Goal: Task Accomplishment & Management: Use online tool/utility

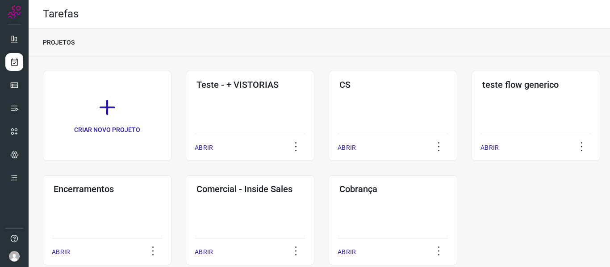
scroll to position [21, 0]
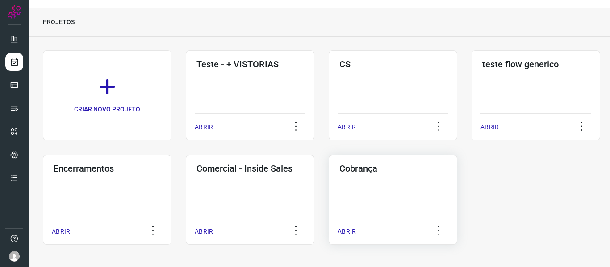
click at [418, 185] on div "Cobrança ABRIR" at bounding box center [392, 200] width 129 height 90
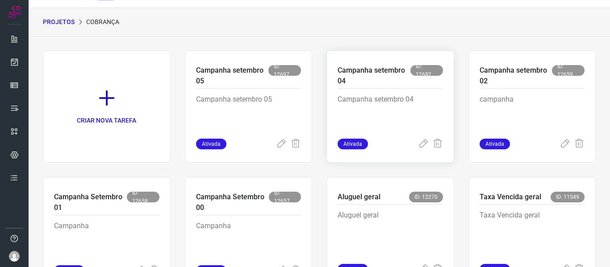
click at [425, 109] on p "Campanha setembro 04" at bounding box center [389, 116] width 105 height 45
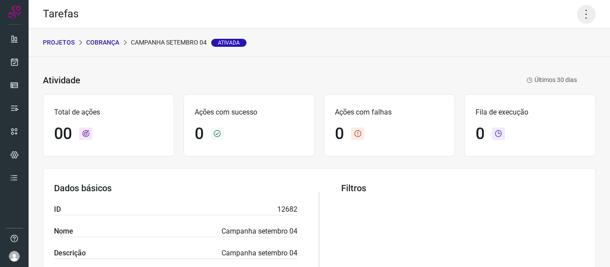
click at [585, 18] on icon at bounding box center [586, 14] width 19 height 19
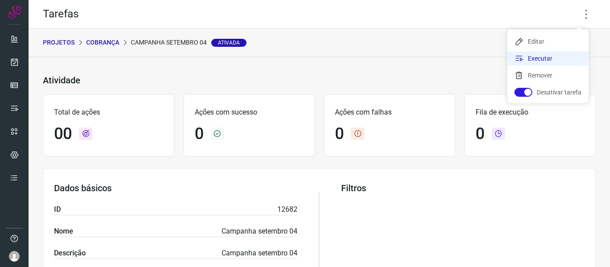
click at [542, 60] on li "Executar" at bounding box center [547, 58] width 81 height 14
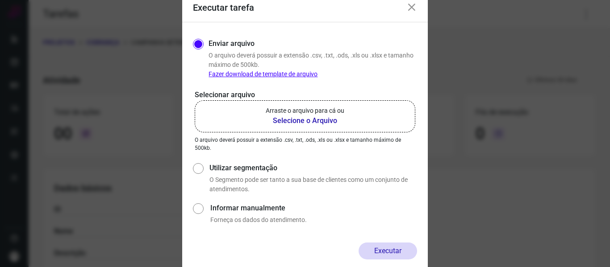
click at [287, 112] on p "Arraste o arquivo para cá ou" at bounding box center [305, 110] width 79 height 9
click at [0, 0] on input "Arraste o arquivo para cá ou Selecione o Arquivo" at bounding box center [0, 0] width 0 height 0
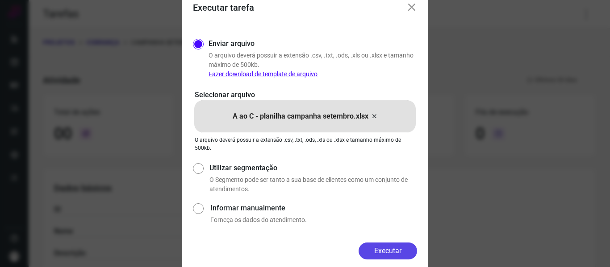
click at [398, 257] on button "Executar" at bounding box center [387, 251] width 58 height 17
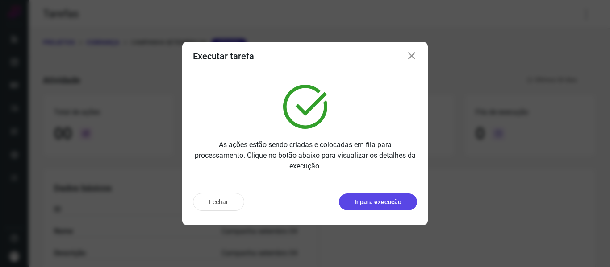
click at [398, 199] on p "Ir para execução" at bounding box center [377, 202] width 47 height 9
